Goal: Transaction & Acquisition: Purchase product/service

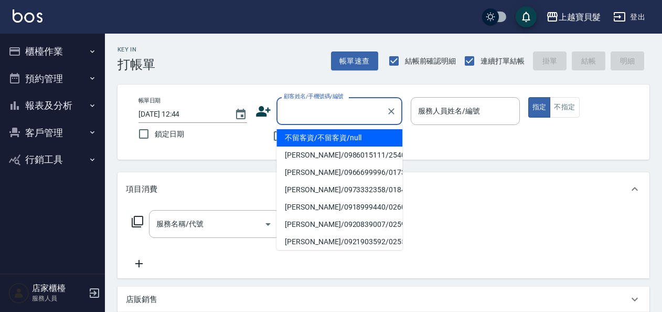
click at [323, 109] on input "顧客姓名/手機號碼/編號" at bounding box center [331, 111] width 101 height 18
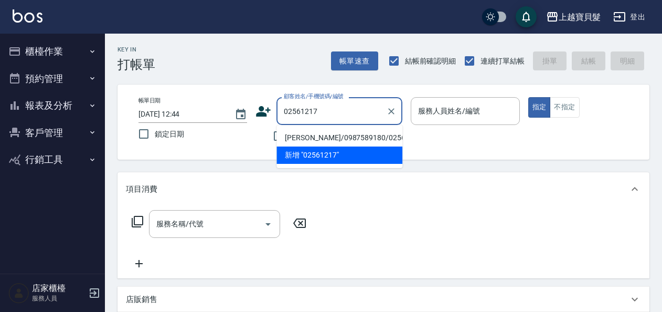
click at [339, 139] on li "[PERSON_NAME]/0987589180/02561217" at bounding box center [340, 137] width 126 height 17
type input "[PERSON_NAME]/0987589180/02561217"
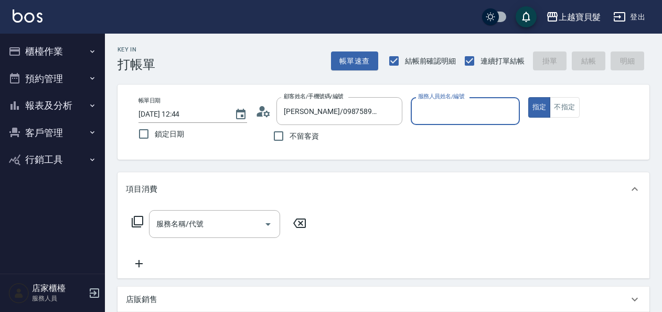
type input "[PERSON_NAME]-08"
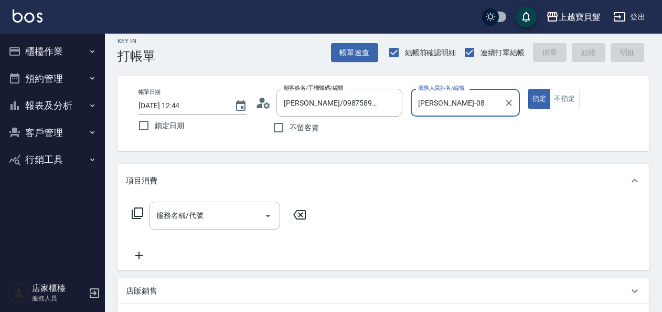
scroll to position [157, 0]
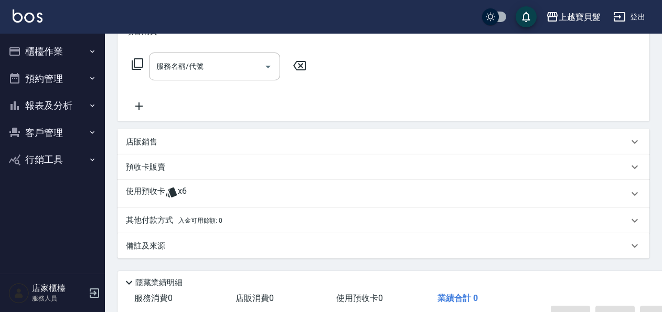
click at [173, 191] on icon at bounding box center [171, 192] width 11 height 10
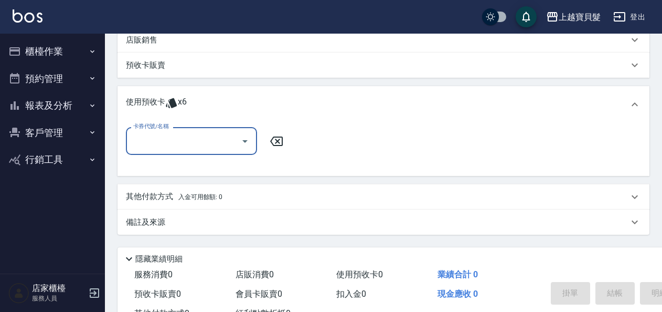
scroll to position [262, 0]
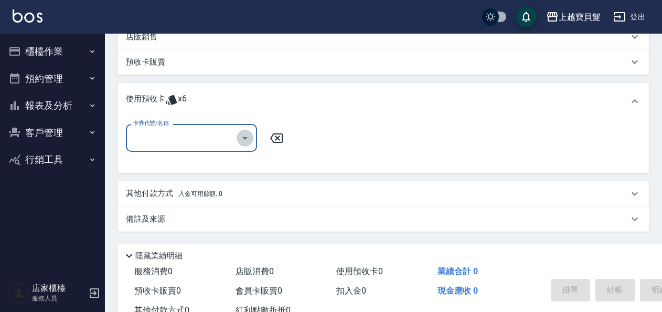
click at [246, 141] on icon "Open" at bounding box center [245, 138] width 13 height 13
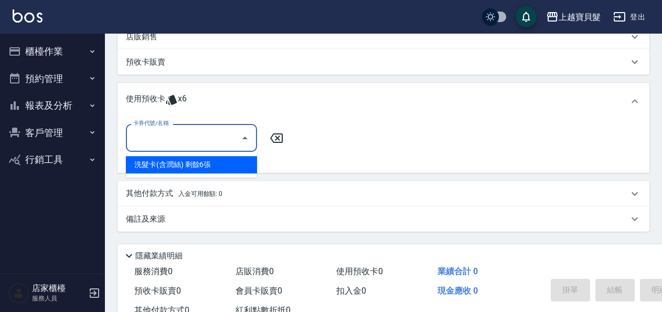
click at [244, 167] on div "洗髮卡(含潤絲) 剩餘6張" at bounding box center [191, 164] width 131 height 17
type input "洗髮卡(含潤絲)"
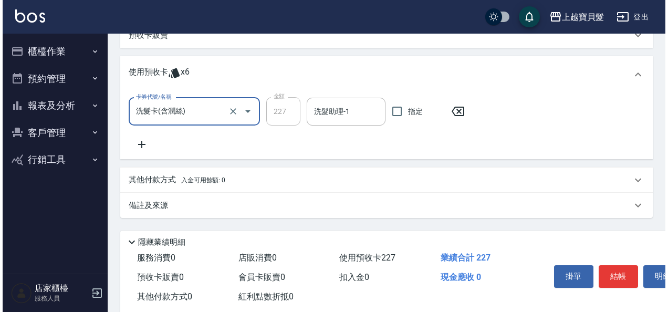
scroll to position [313, 0]
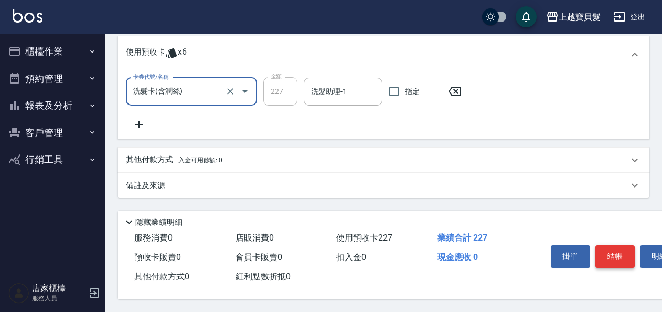
click at [611, 248] on button "結帳" at bounding box center [615, 256] width 39 height 22
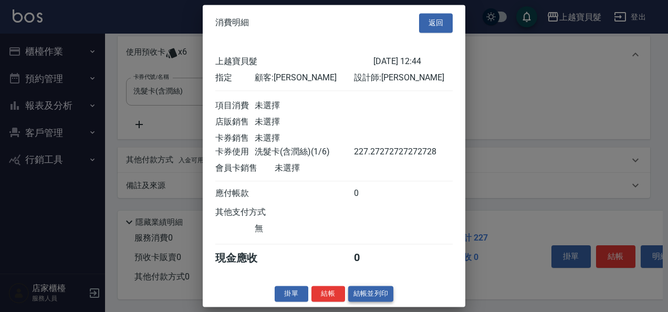
click at [360, 300] on button "結帳並列印" at bounding box center [371, 294] width 46 height 16
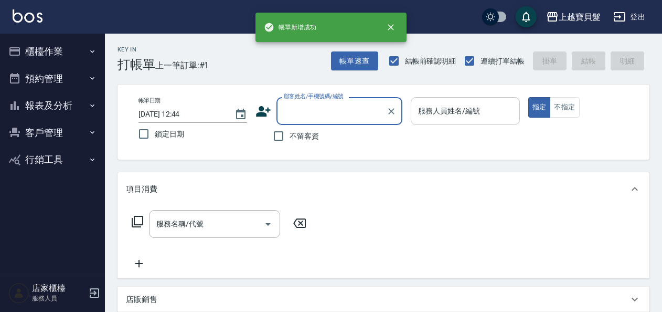
scroll to position [0, 0]
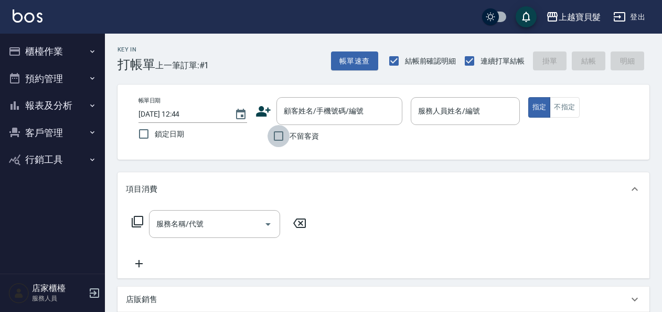
drag, startPoint x: 278, startPoint y: 138, endPoint x: 346, endPoint y: 104, distance: 75.8
click at [278, 137] on input "不留客資" at bounding box center [279, 136] width 22 height 22
checkbox input "true"
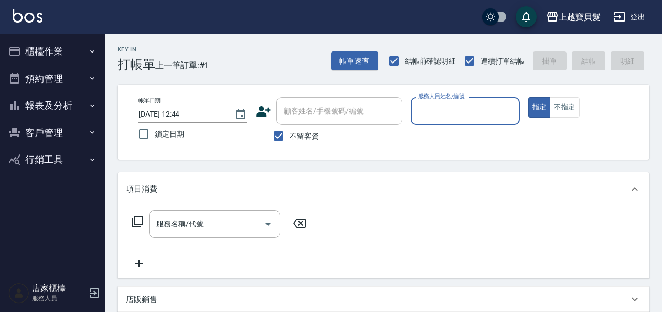
click at [431, 98] on label "服務人員姓名/編號" at bounding box center [441, 96] width 46 height 8
click at [431, 102] on input "服務人員姓名/編號" at bounding box center [465, 111] width 99 height 18
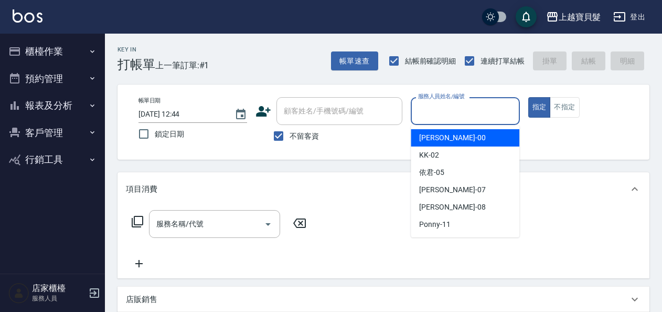
drag, startPoint x: 429, startPoint y: 118, endPoint x: 437, endPoint y: 169, distance: 52.0
click at [429, 123] on div "服務人員姓名/編號" at bounding box center [465, 111] width 109 height 28
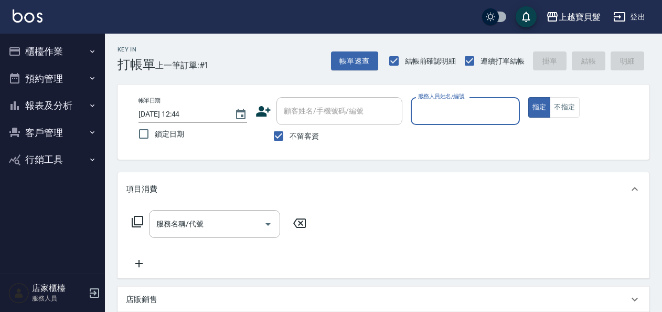
click at [417, 115] on input "服務人員姓名/編號" at bounding box center [465, 111] width 99 height 18
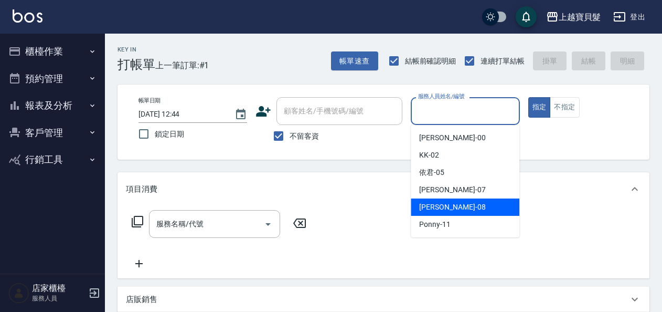
click at [434, 200] on div "[PERSON_NAME] -08" at bounding box center [465, 206] width 109 height 17
type input "[PERSON_NAME]-08"
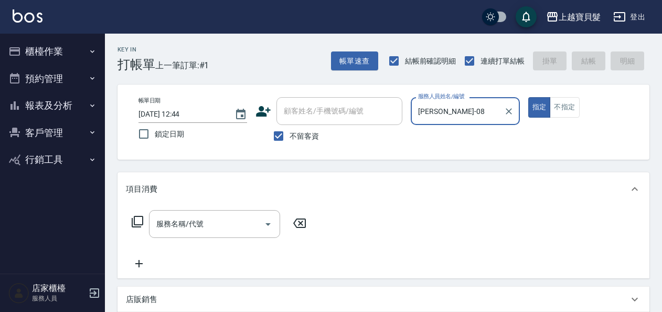
drag, startPoint x: 140, startPoint y: 215, endPoint x: 163, endPoint y: 168, distance: 51.9
click at [140, 214] on div "服務名稱/代號 服務名稱/代號" at bounding box center [219, 224] width 187 height 28
click at [132, 224] on icon at bounding box center [138, 222] width 12 height 12
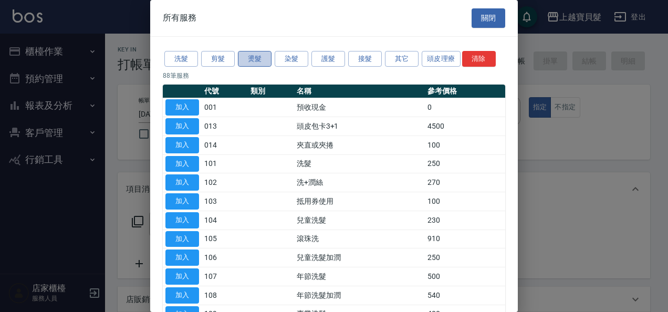
click at [261, 58] on button "燙髮" at bounding box center [255, 59] width 34 height 16
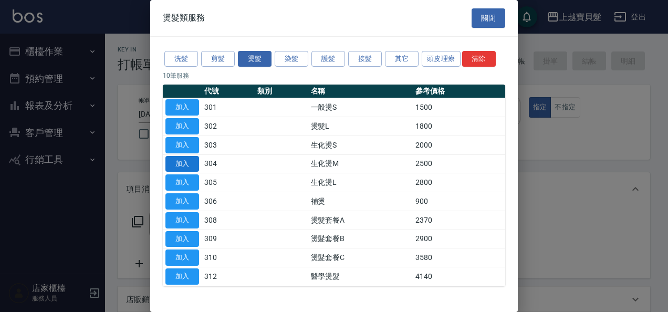
click at [188, 163] on button "加入" at bounding box center [182, 164] width 34 height 16
type input "生化燙M(304)"
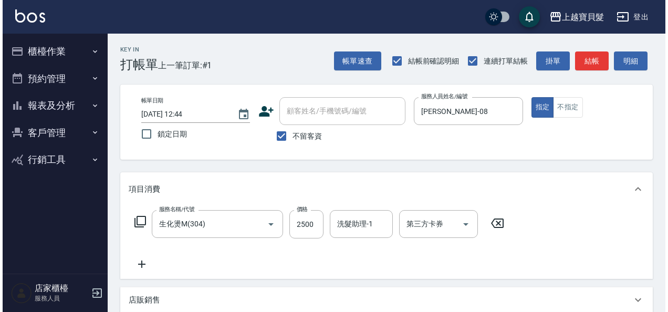
scroll to position [194, 0]
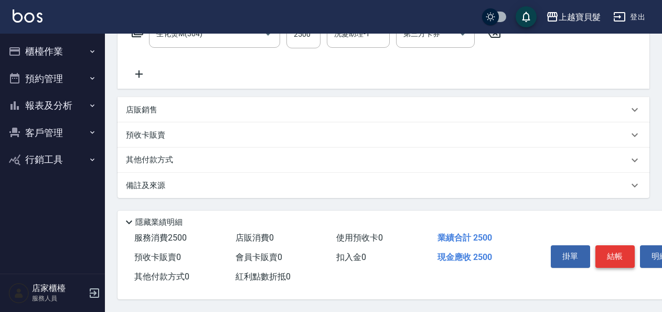
click at [614, 246] on button "結帳" at bounding box center [615, 256] width 39 height 22
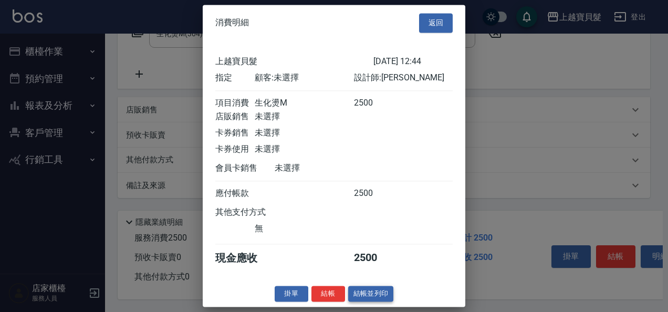
click at [373, 299] on button "結帳並列印" at bounding box center [371, 294] width 46 height 16
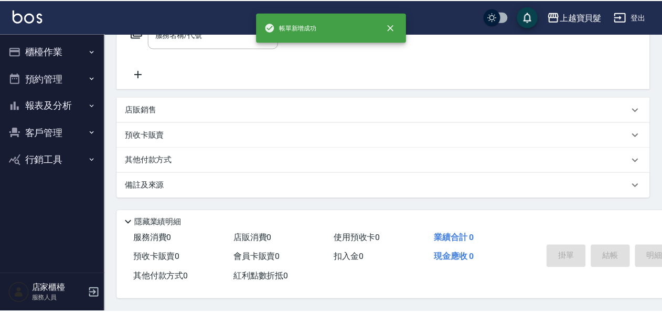
scroll to position [0, 0]
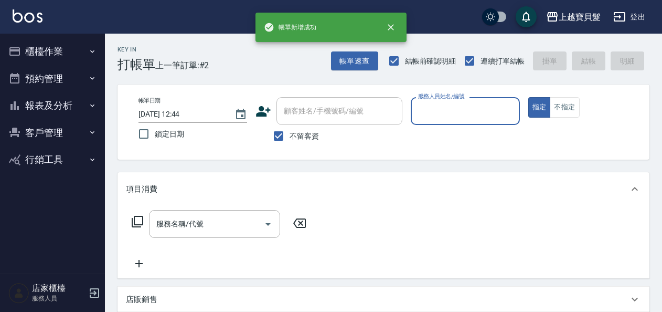
click at [447, 105] on input "服務人員姓名/編號" at bounding box center [465, 111] width 99 height 18
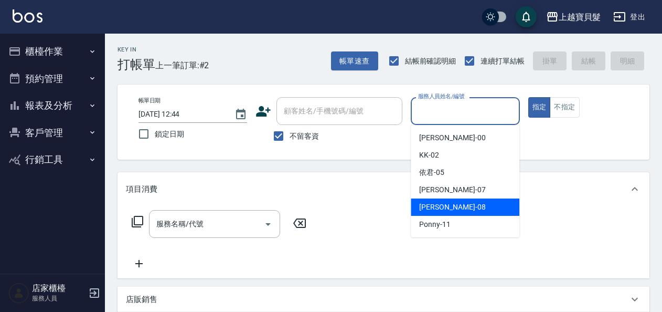
click at [445, 212] on div "[PERSON_NAME] -08" at bounding box center [465, 206] width 109 height 17
type input "[PERSON_NAME]-08"
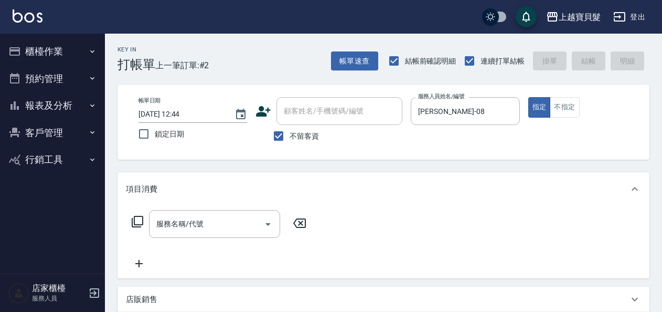
click at [138, 216] on icon at bounding box center [137, 221] width 13 height 13
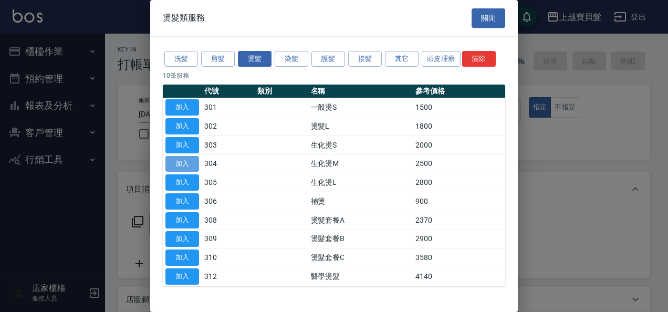
click at [173, 156] on button "加入" at bounding box center [182, 164] width 34 height 16
type input "生化燙M(304)"
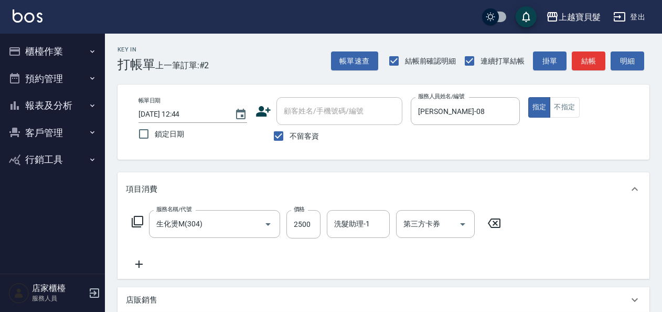
click at [135, 222] on icon at bounding box center [137, 221] width 13 height 13
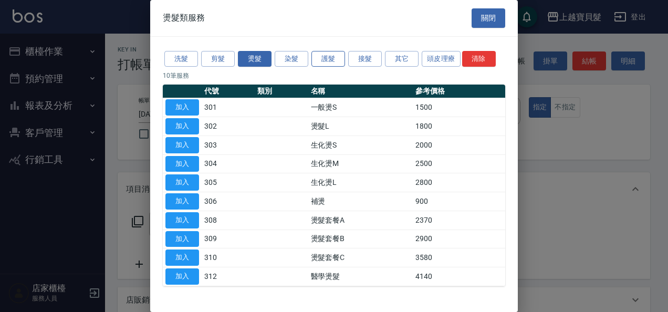
click at [327, 56] on button "護髮" at bounding box center [328, 59] width 34 height 16
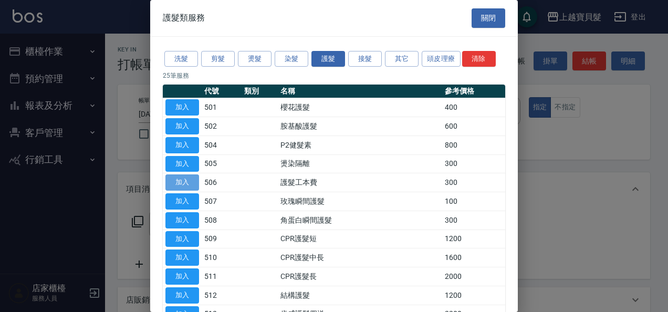
click at [178, 180] on button "加入" at bounding box center [182, 182] width 34 height 16
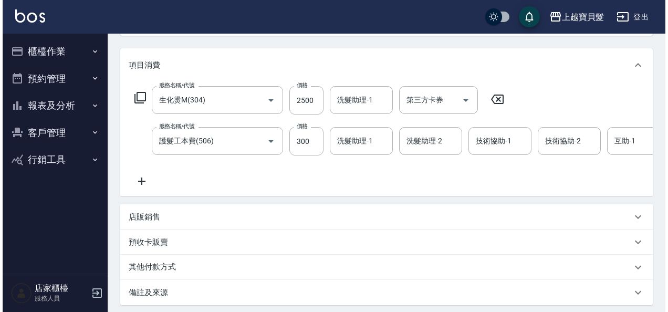
scroll to position [242, 0]
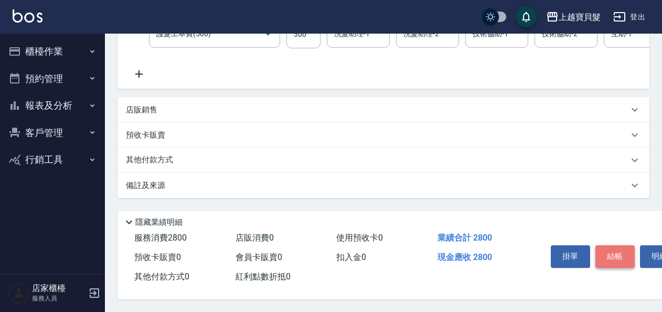
click at [612, 246] on button "結帳" at bounding box center [615, 256] width 39 height 22
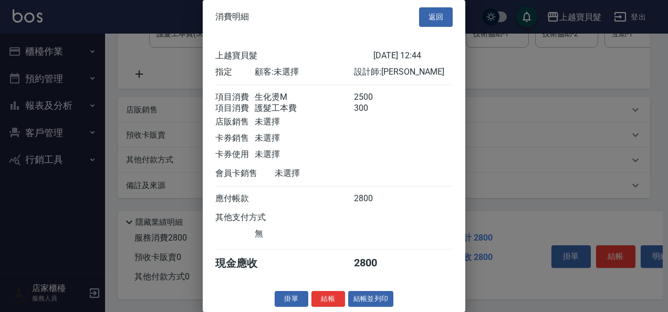
scroll to position [15, 0]
click at [357, 299] on button "結帳並列印" at bounding box center [371, 299] width 46 height 16
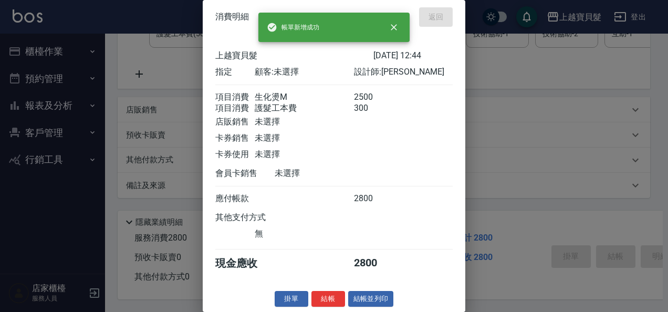
type input "[DATE] 12:45"
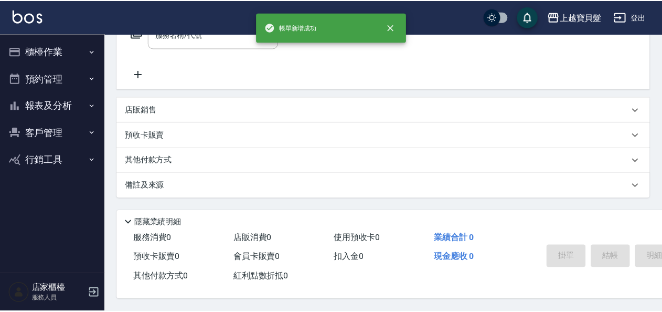
scroll to position [0, 0]
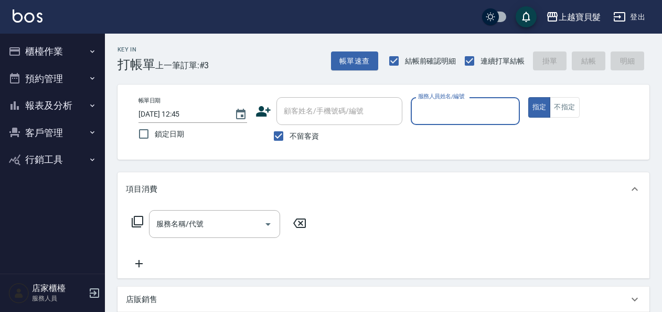
click at [52, 102] on button "報表及分析" at bounding box center [52, 105] width 97 height 27
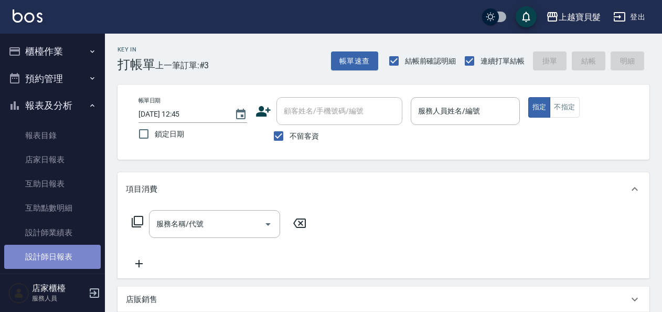
click at [64, 257] on link "設計師日報表" at bounding box center [52, 257] width 97 height 24
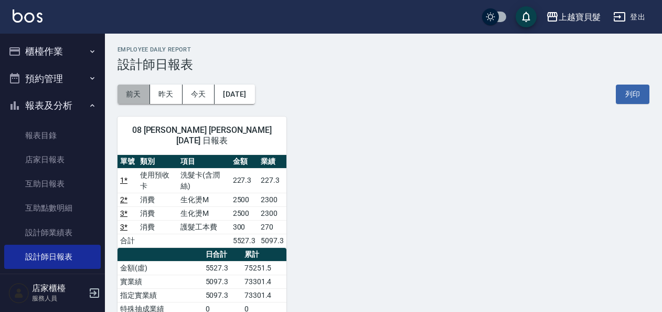
click at [128, 93] on button "前天" at bounding box center [134, 93] width 33 height 19
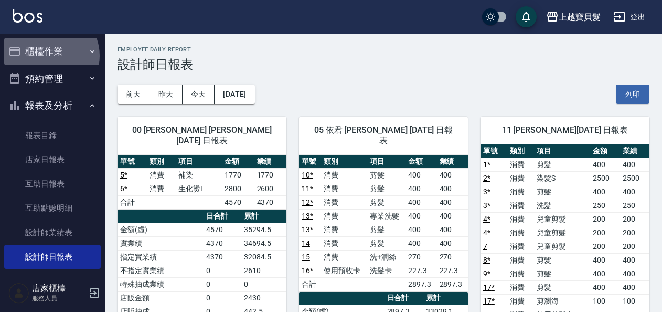
click at [48, 56] on button "櫃檯作業" at bounding box center [52, 51] width 97 height 27
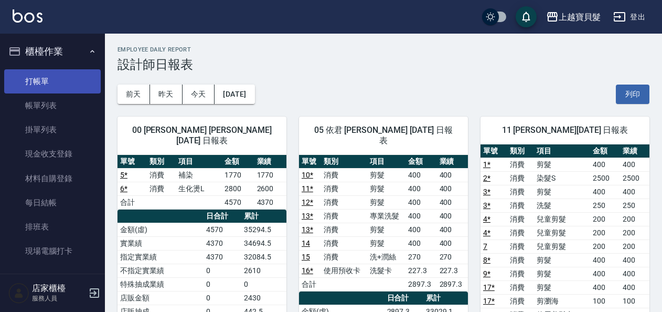
click at [45, 88] on link "打帳單" at bounding box center [52, 81] width 97 height 24
